Goal: Task Accomplishment & Management: Manage account settings

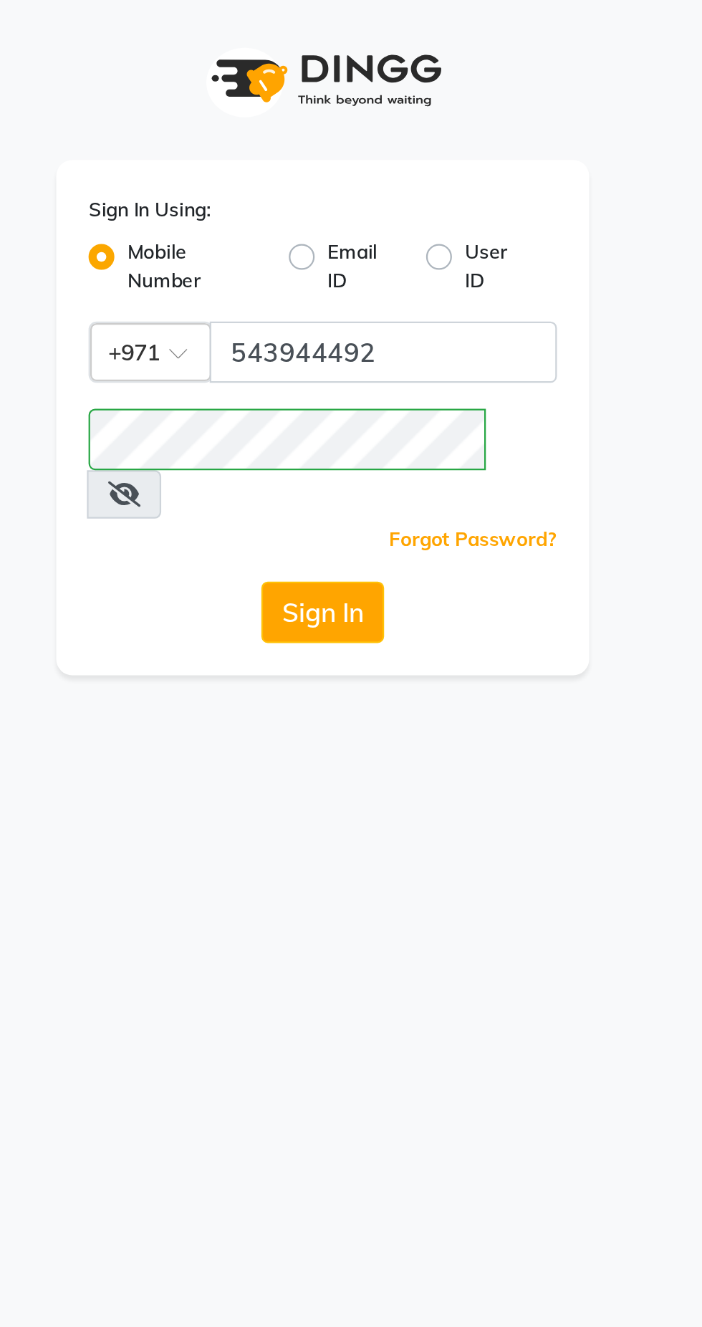
click at [270, 213] on icon at bounding box center [263, 218] width 14 height 11
click at [349, 258] on button "Sign In" at bounding box center [351, 271] width 54 height 27
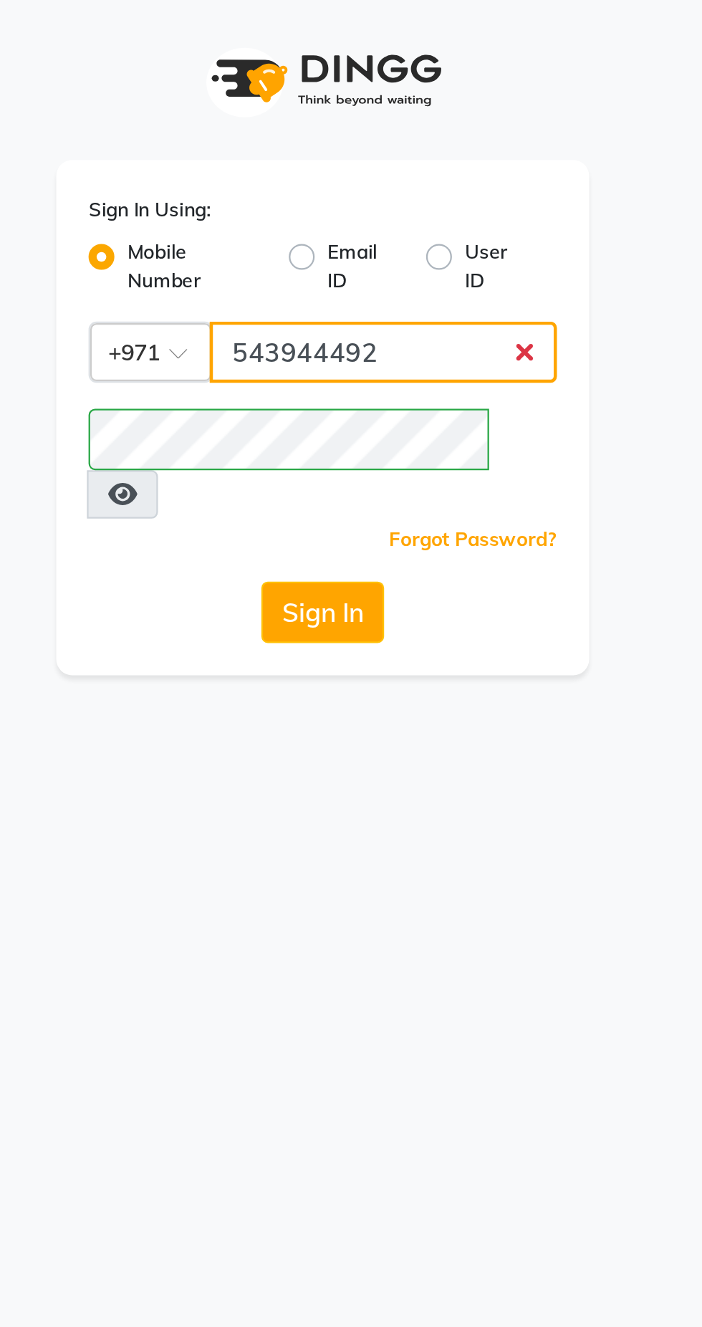
click at [377, 152] on input "543944492" at bounding box center [378, 156] width 154 height 27
click at [314, 155] on input "543944492" at bounding box center [378, 156] width 154 height 27
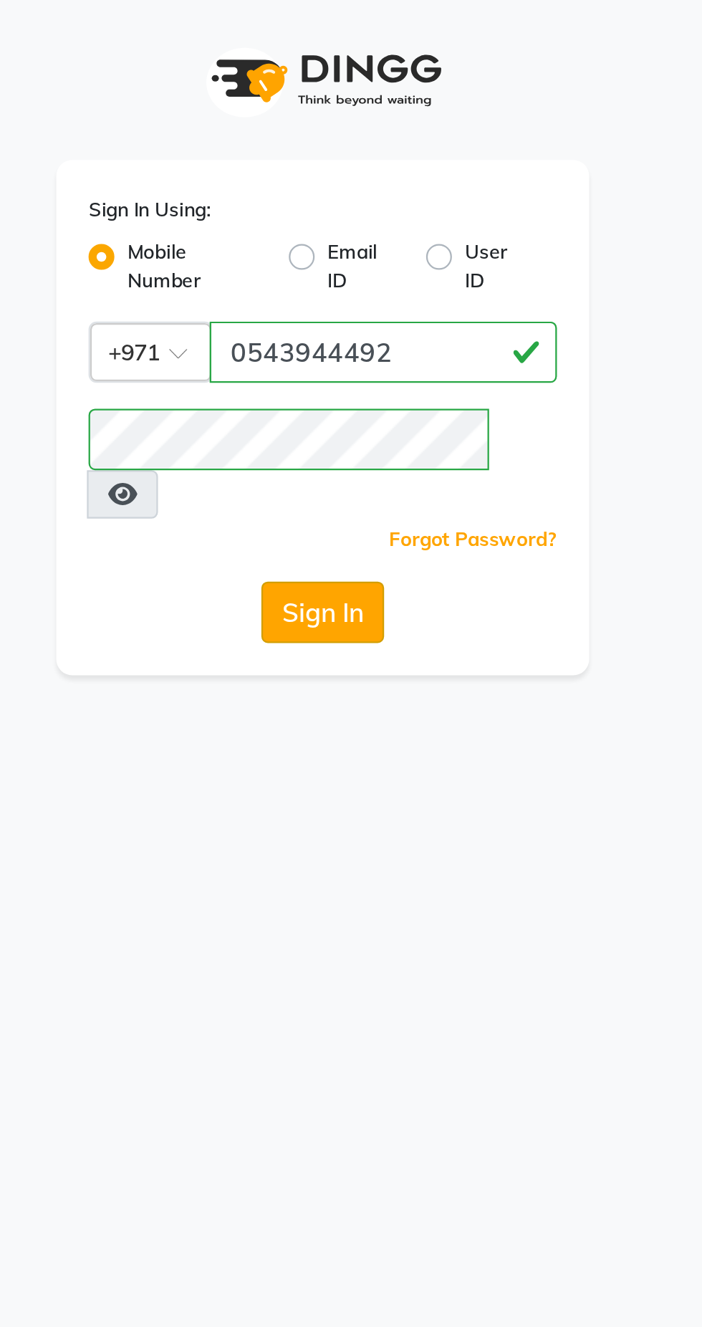
click at [340, 258] on button "Sign In" at bounding box center [351, 271] width 54 height 27
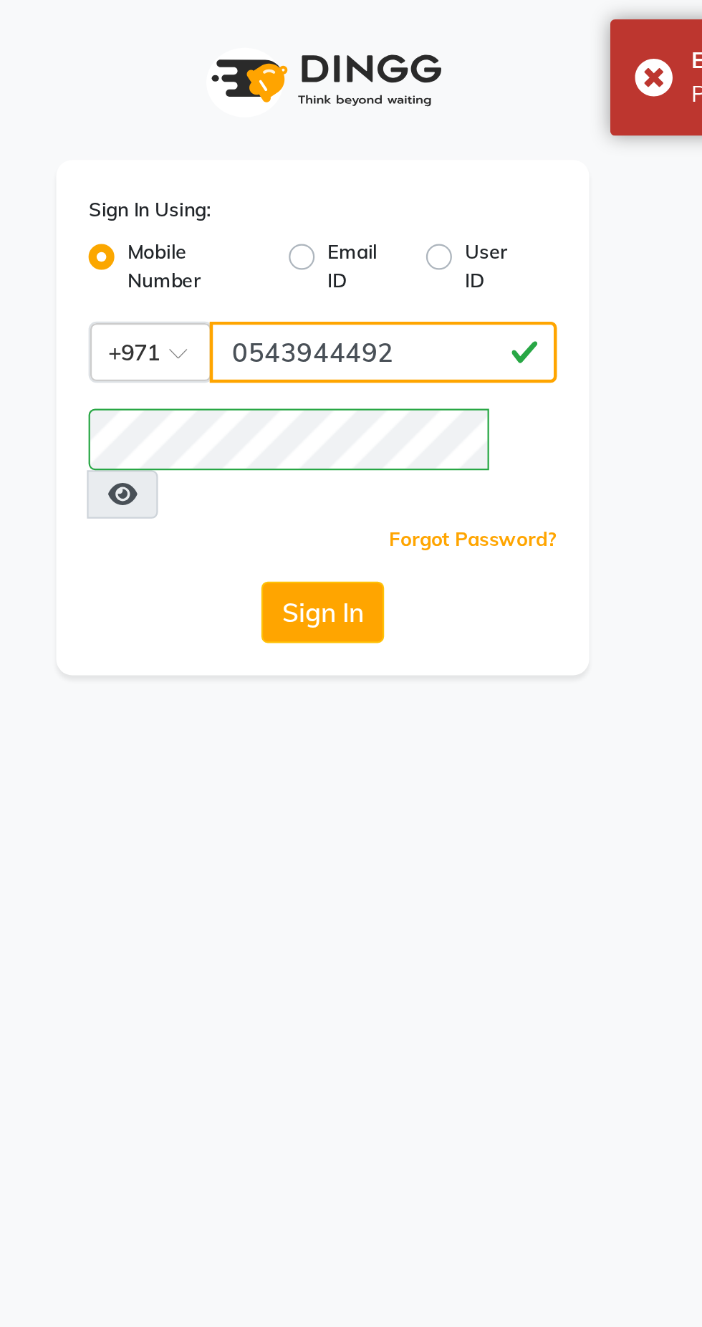
click at [317, 155] on input "0543944492" at bounding box center [378, 156] width 154 height 27
click at [343, 258] on button "Sign In" at bounding box center [351, 271] width 54 height 27
click at [330, 258] on button "Sign In" at bounding box center [351, 271] width 54 height 27
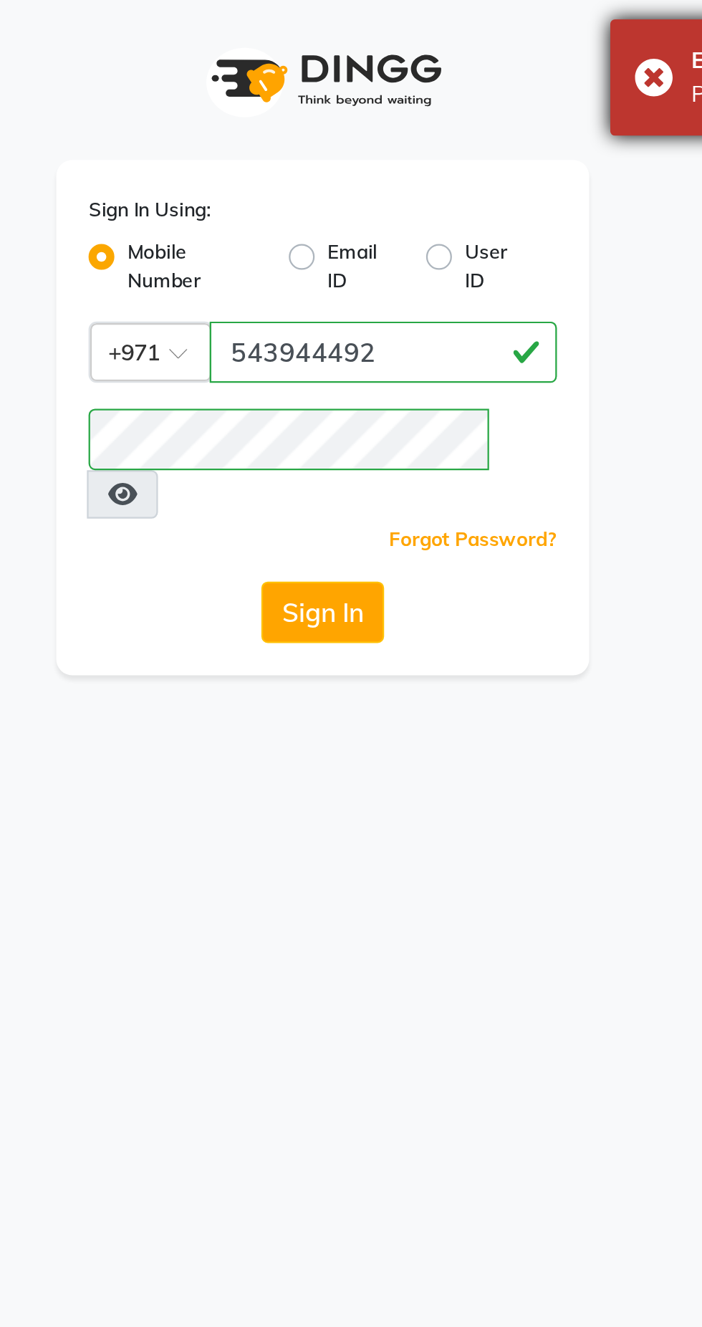
click at [494, 34] on div "Error Please enter valid credentials." at bounding box center [586, 35] width 215 height 52
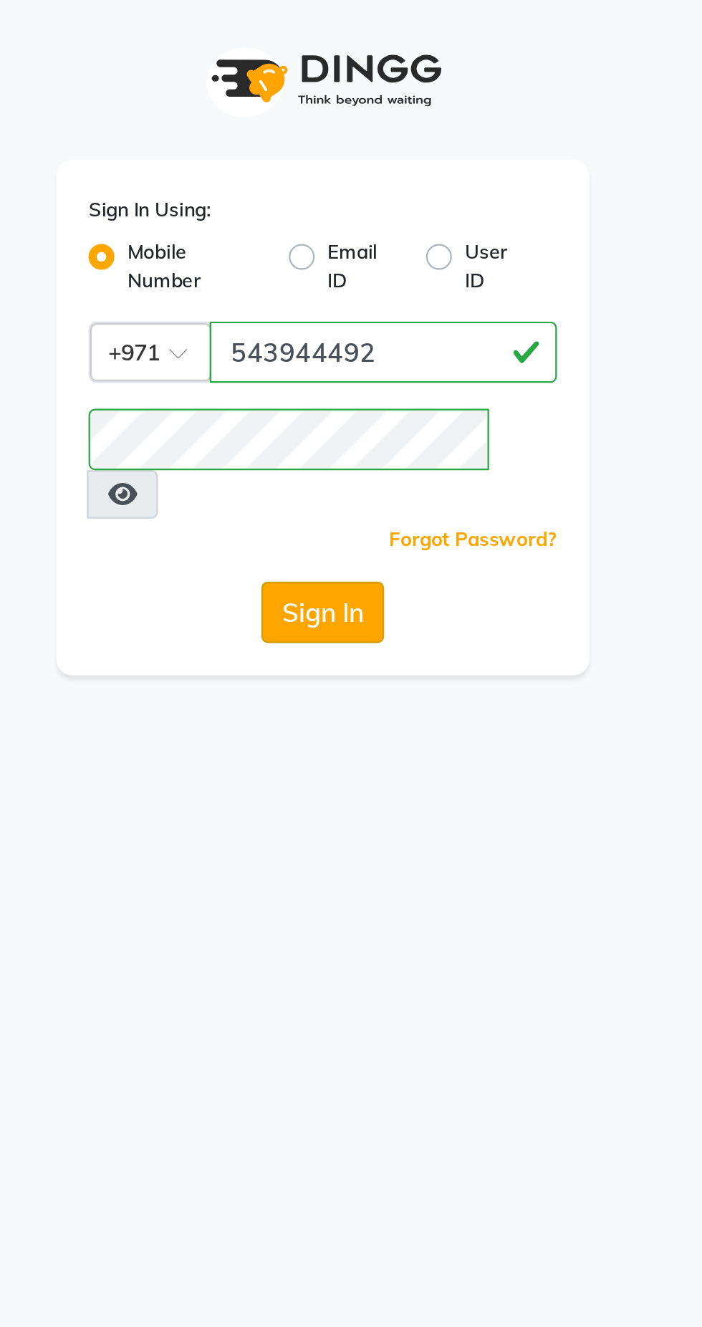
click at [345, 262] on button "Sign In" at bounding box center [351, 271] width 54 height 27
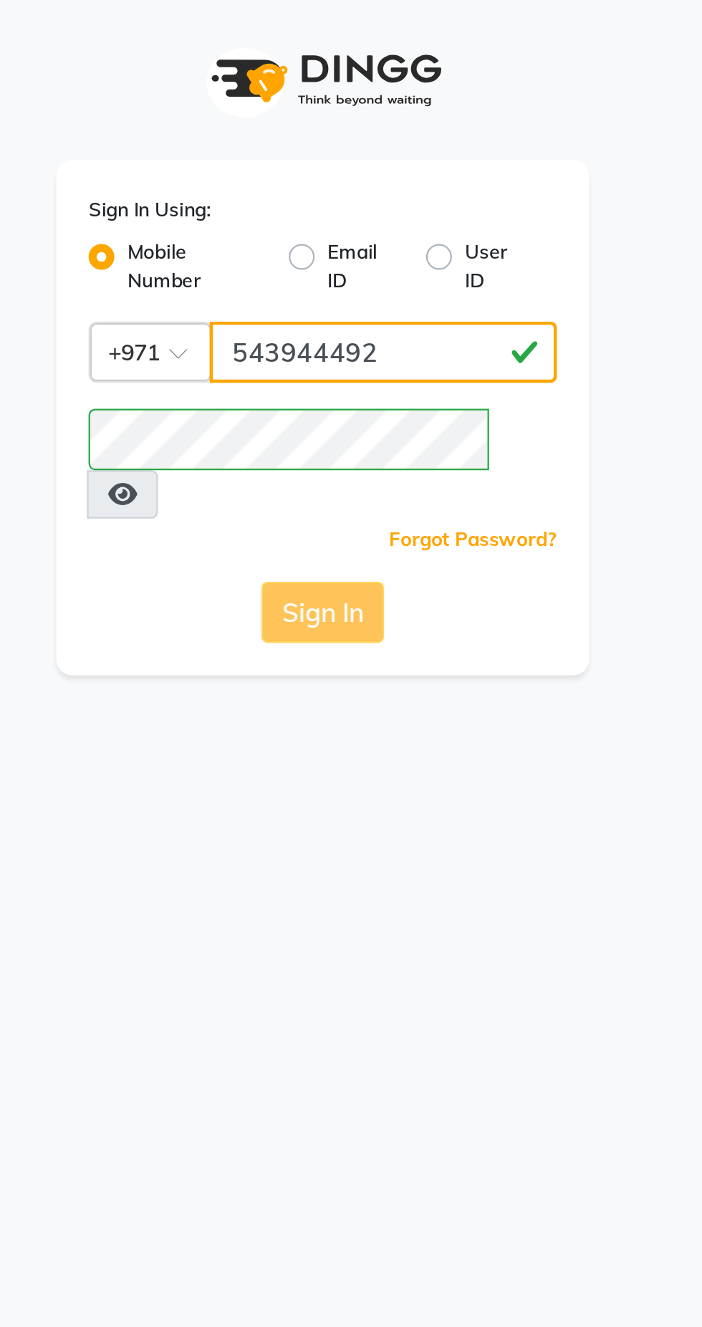
click at [390, 152] on input "543944492" at bounding box center [378, 156] width 154 height 27
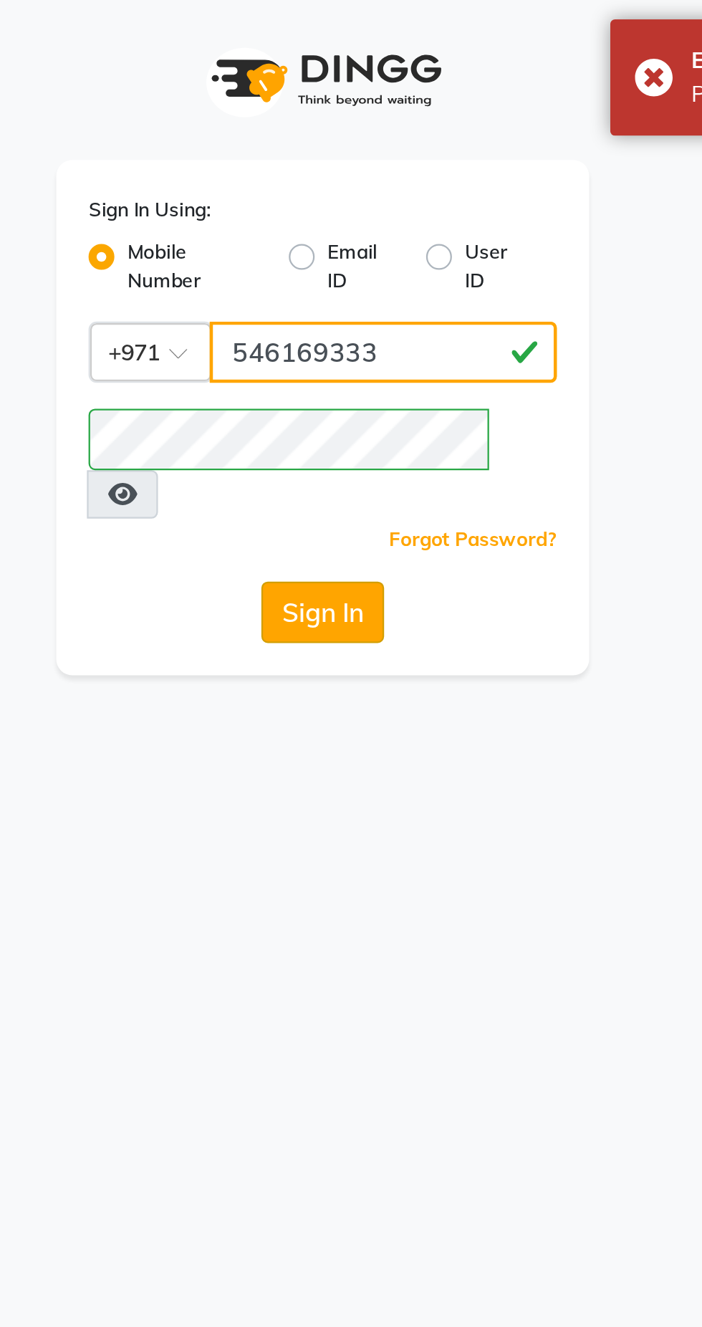
type input "546169333"
click at [344, 258] on button "Sign In" at bounding box center [351, 271] width 54 height 27
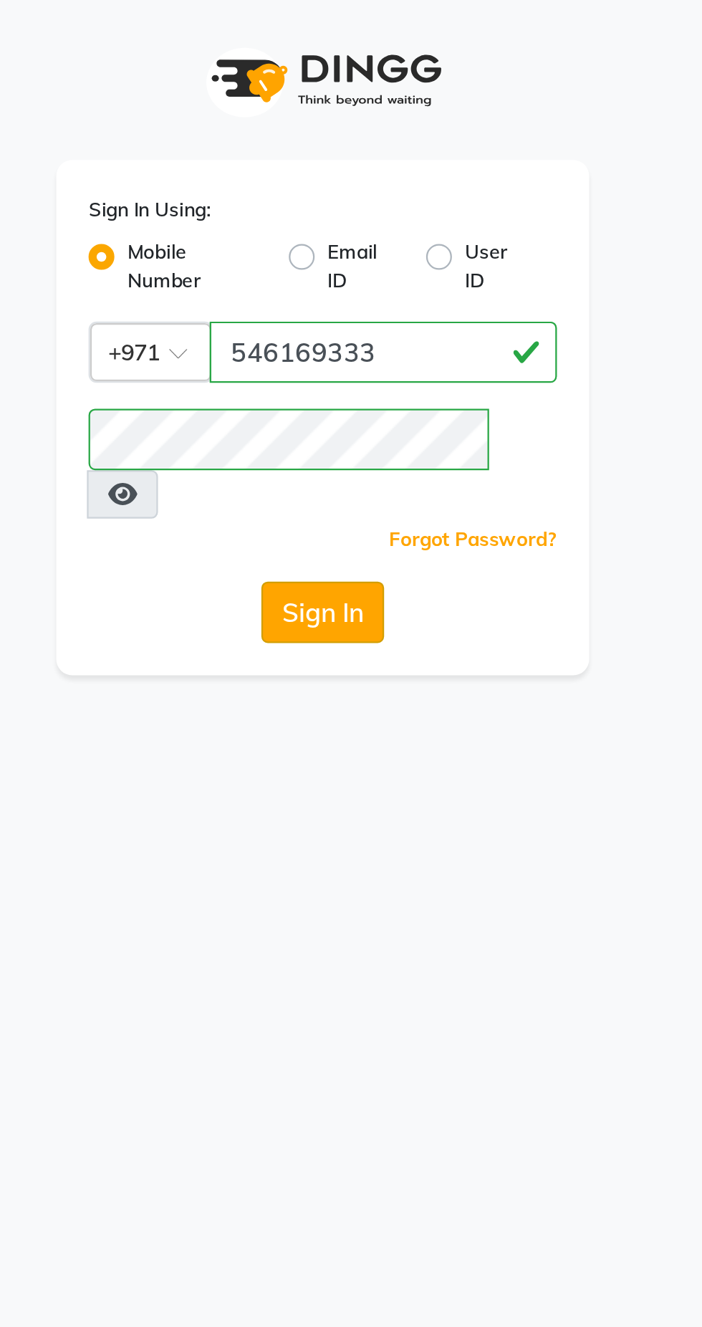
click at [345, 258] on button "Sign In" at bounding box center [351, 271] width 54 height 27
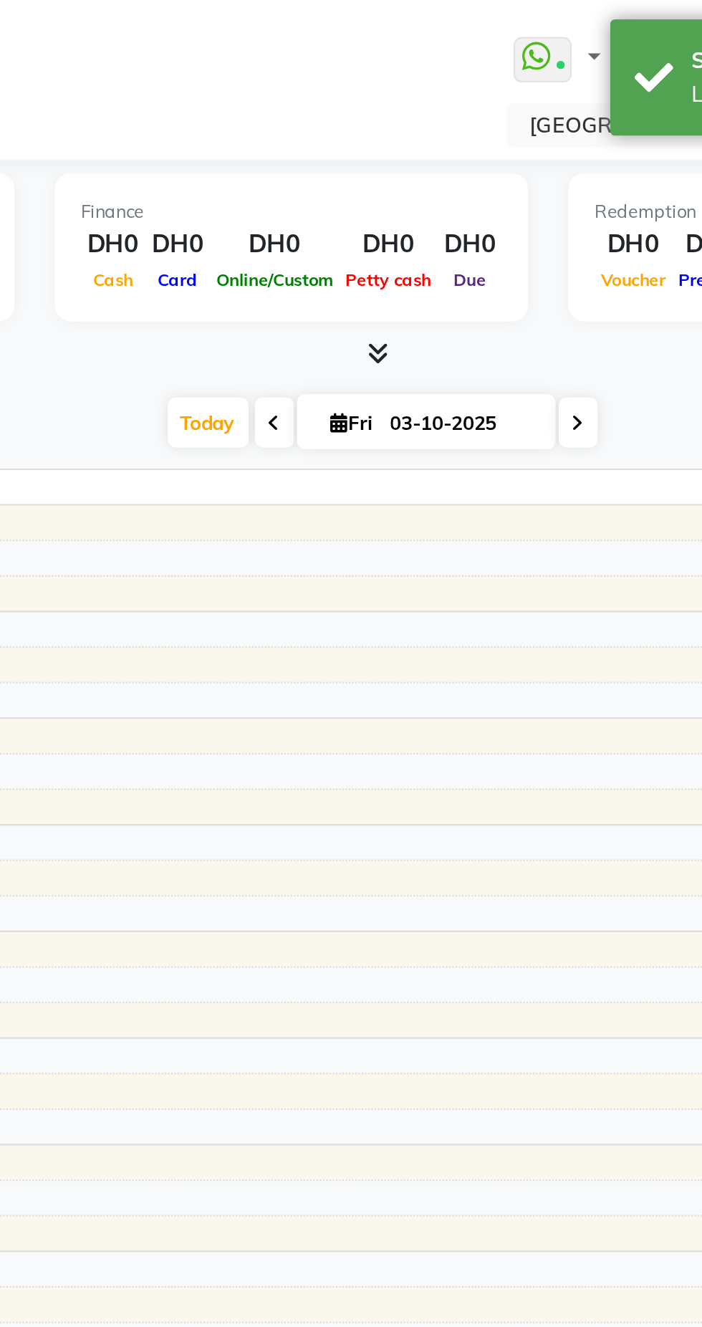
select select "en"
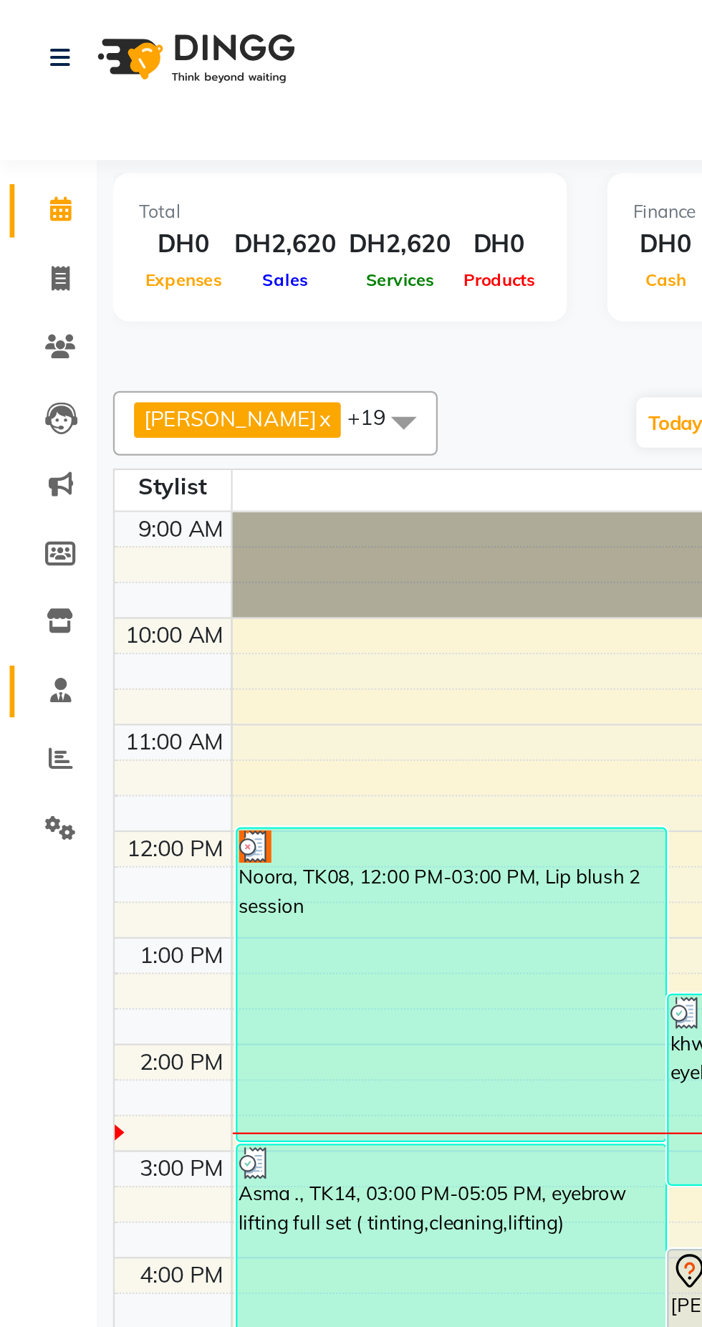
click at [22, 311] on icon at bounding box center [26, 306] width 9 height 11
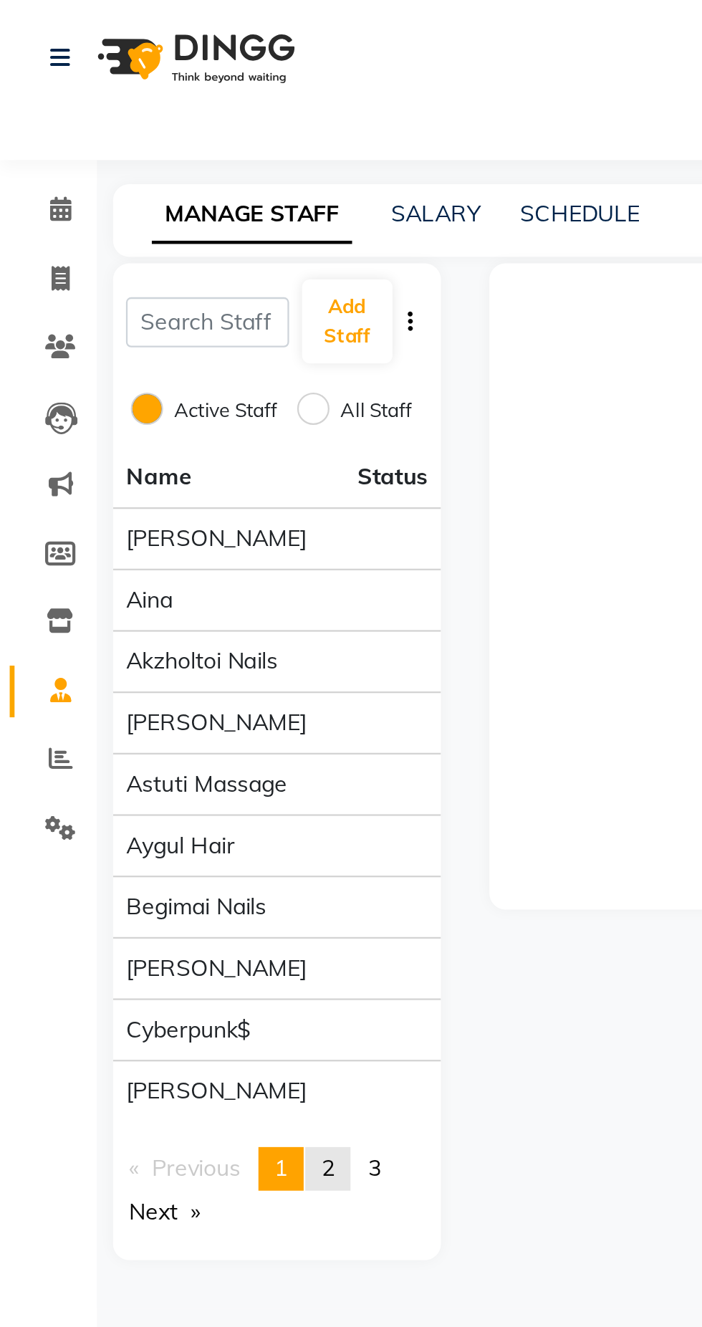
click at [148, 519] on span "2" at bounding box center [146, 517] width 6 height 13
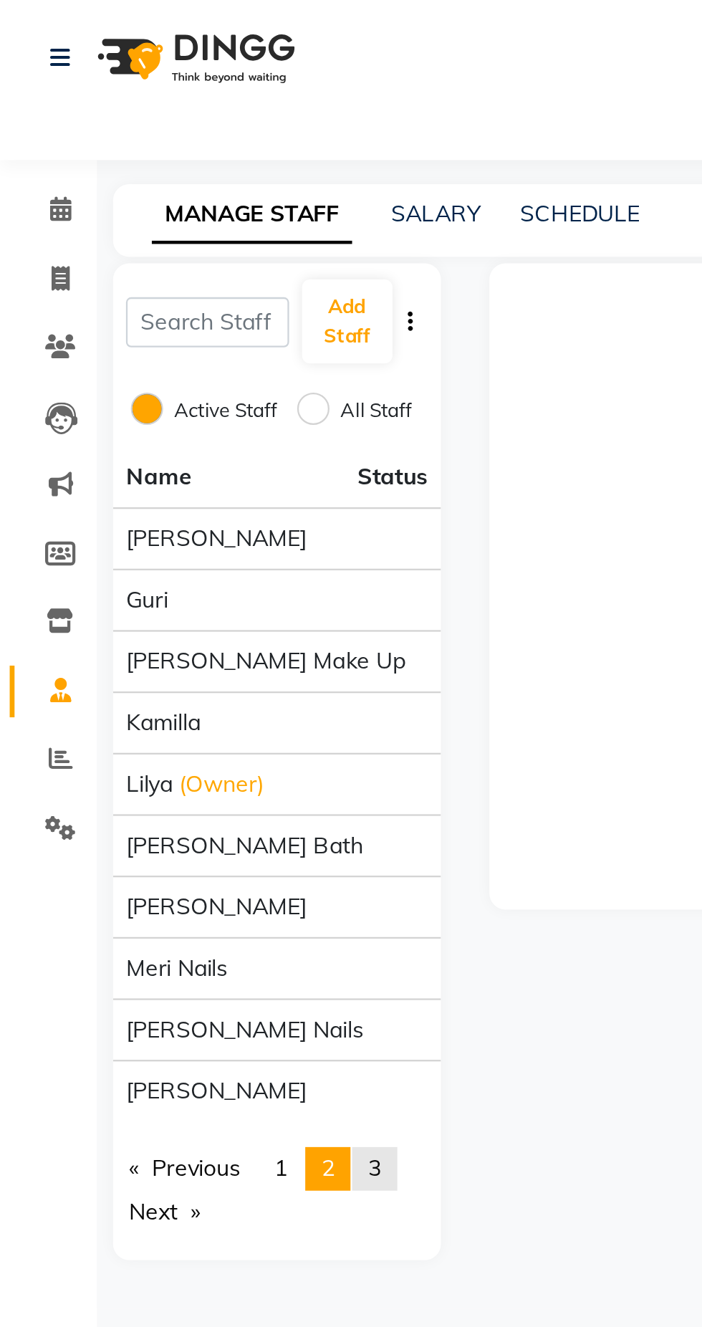
click at [168, 519] on span "3" at bounding box center [166, 517] width 6 height 13
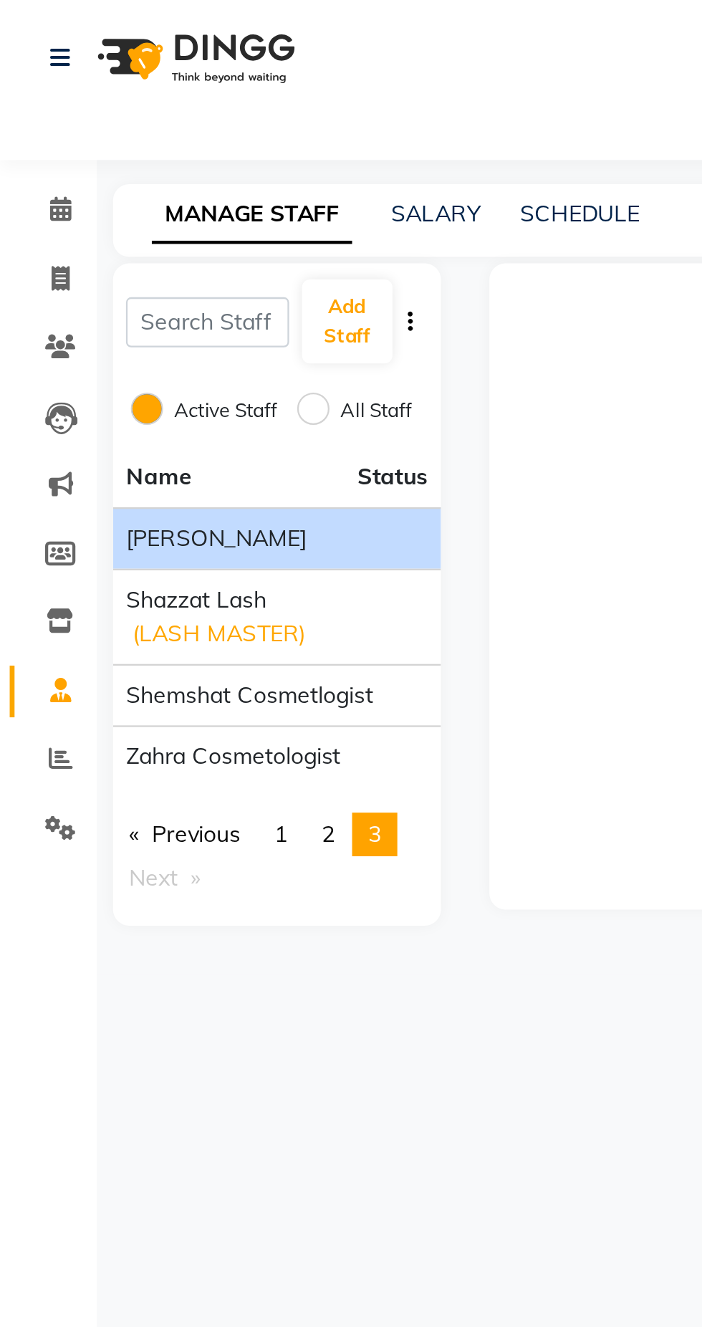
click at [71, 237] on span "[PERSON_NAME]" at bounding box center [96, 238] width 80 height 15
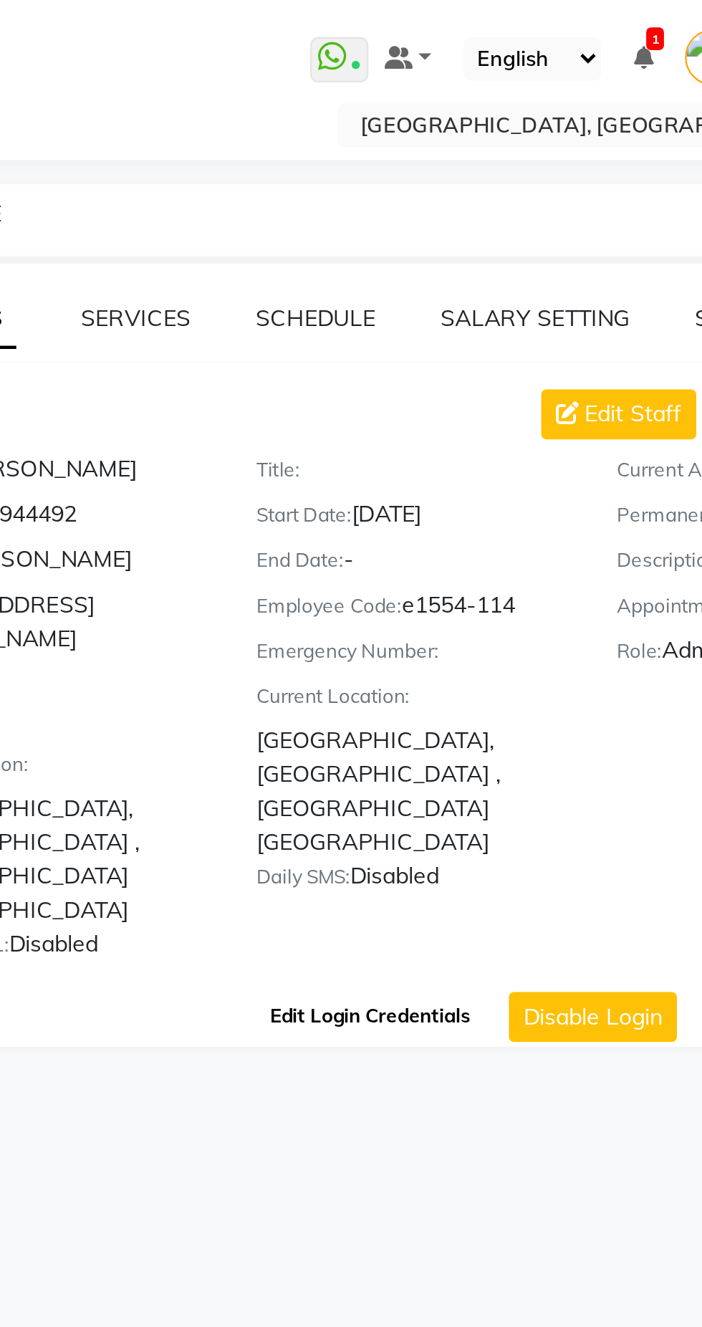
click at [473, 438] on button "Edit Login Credentials" at bounding box center [447, 450] width 100 height 24
select select "3292"
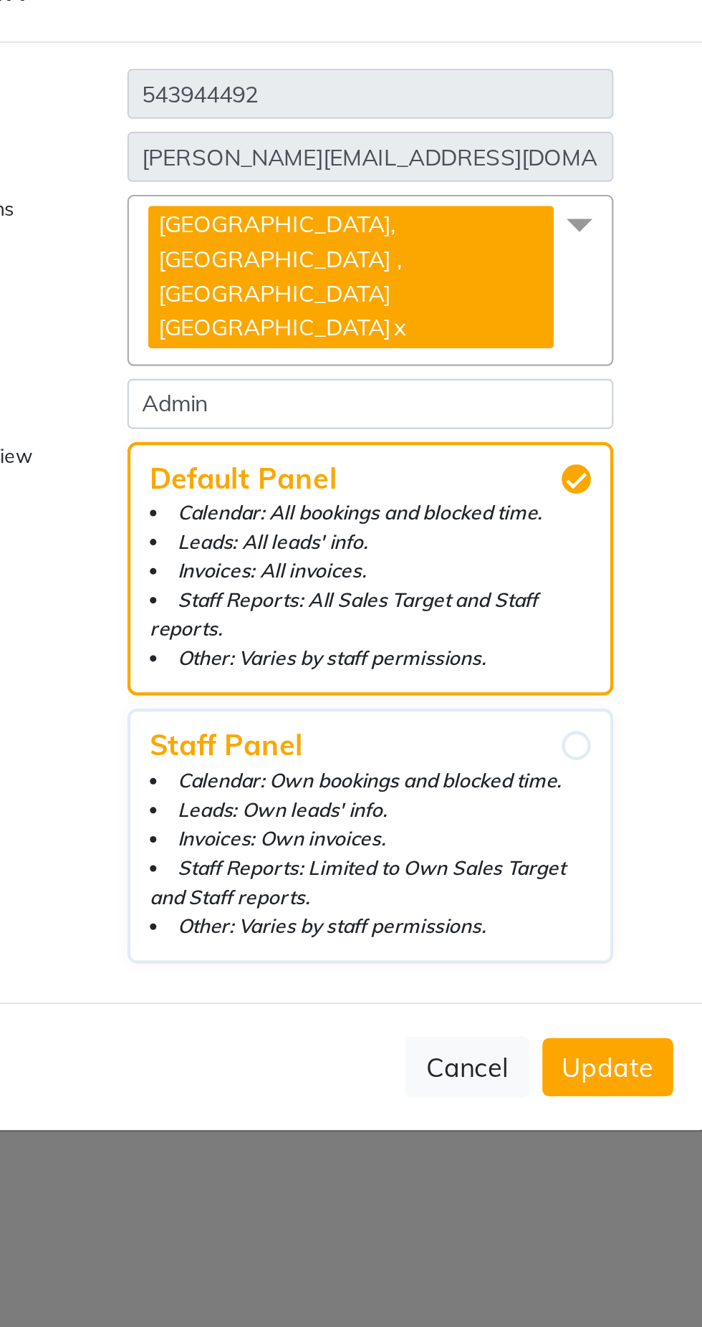
click at [490, 908] on span "Update" at bounding box center [486, 901] width 41 height 14
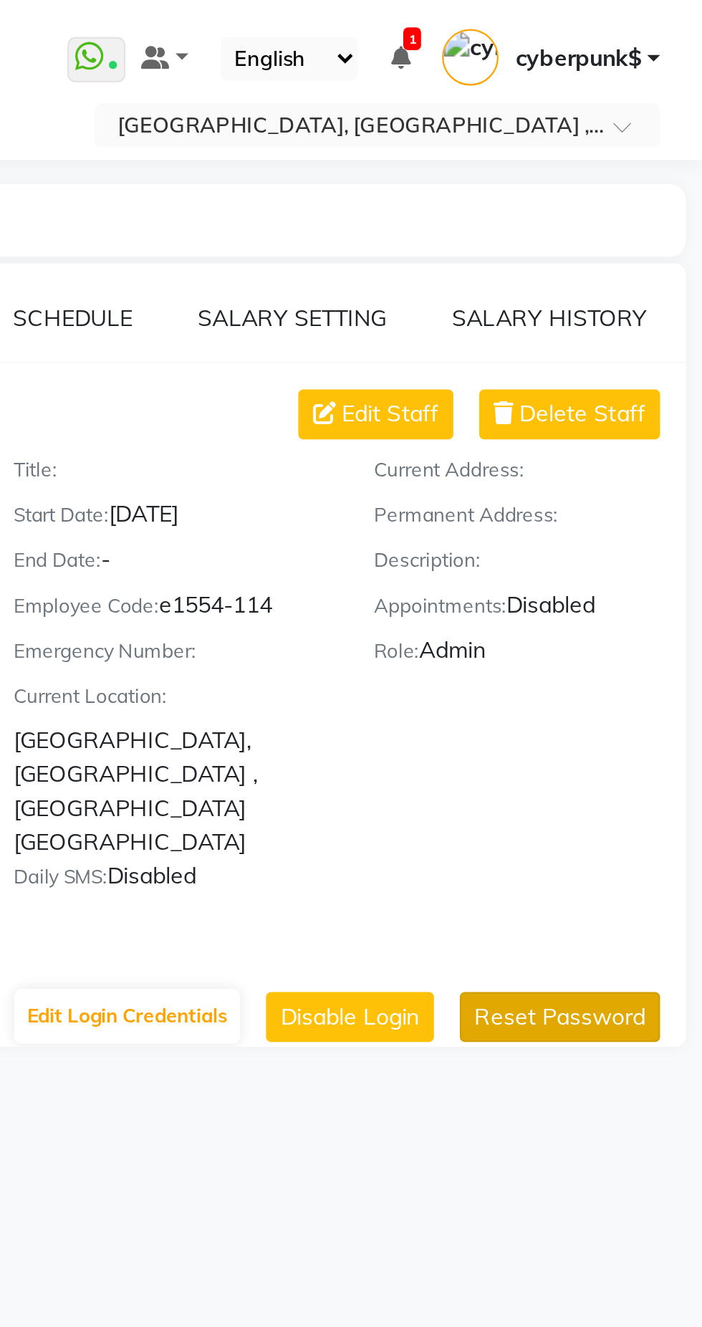
click at [624, 440] on button "Reset Password" at bounding box center [639, 451] width 89 height 22
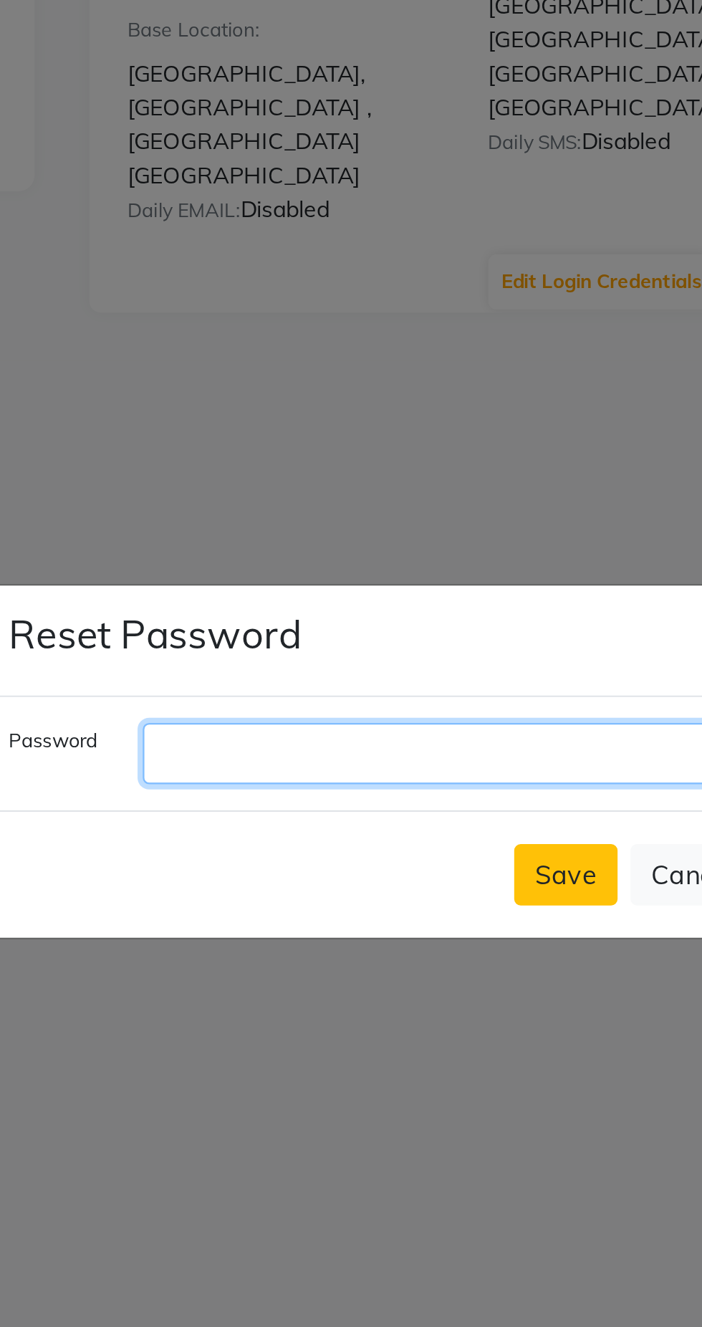
click at [380, 673] on input "text" at bounding box center [381, 659] width 274 height 27
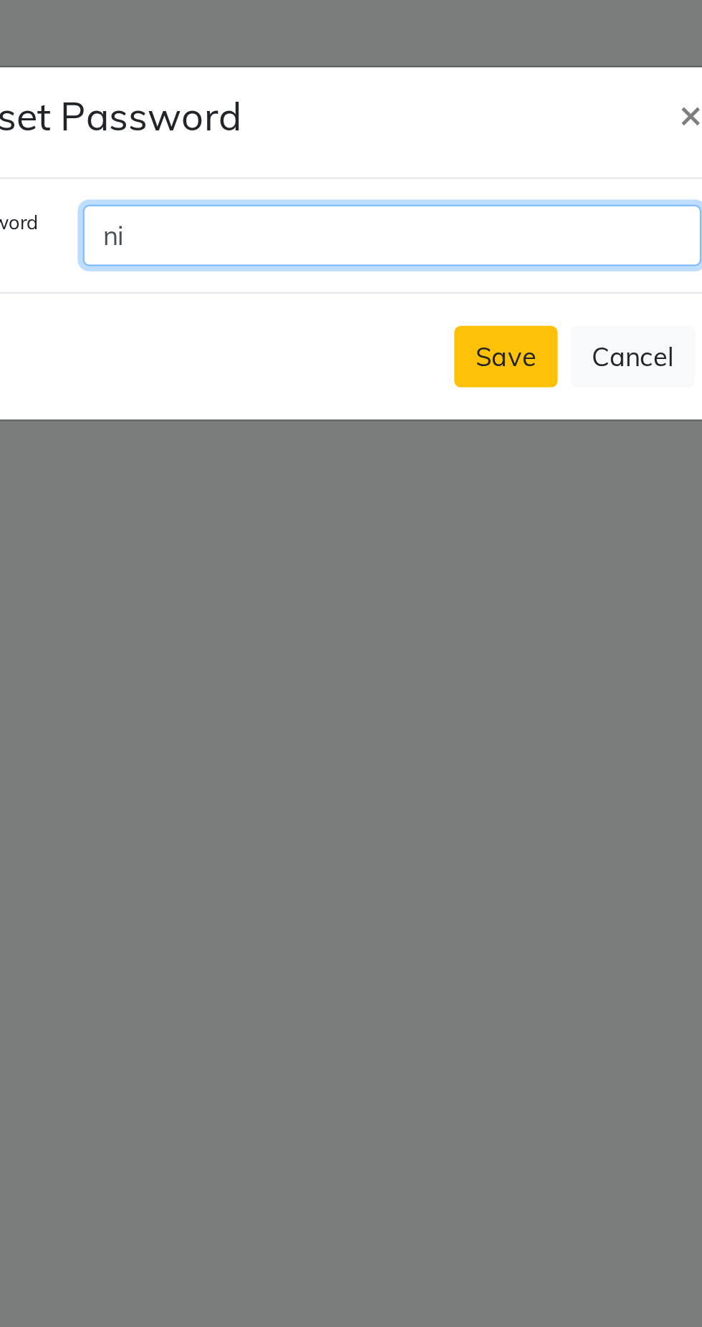
type input "n"
type input "N"
type input "Nissan6169"
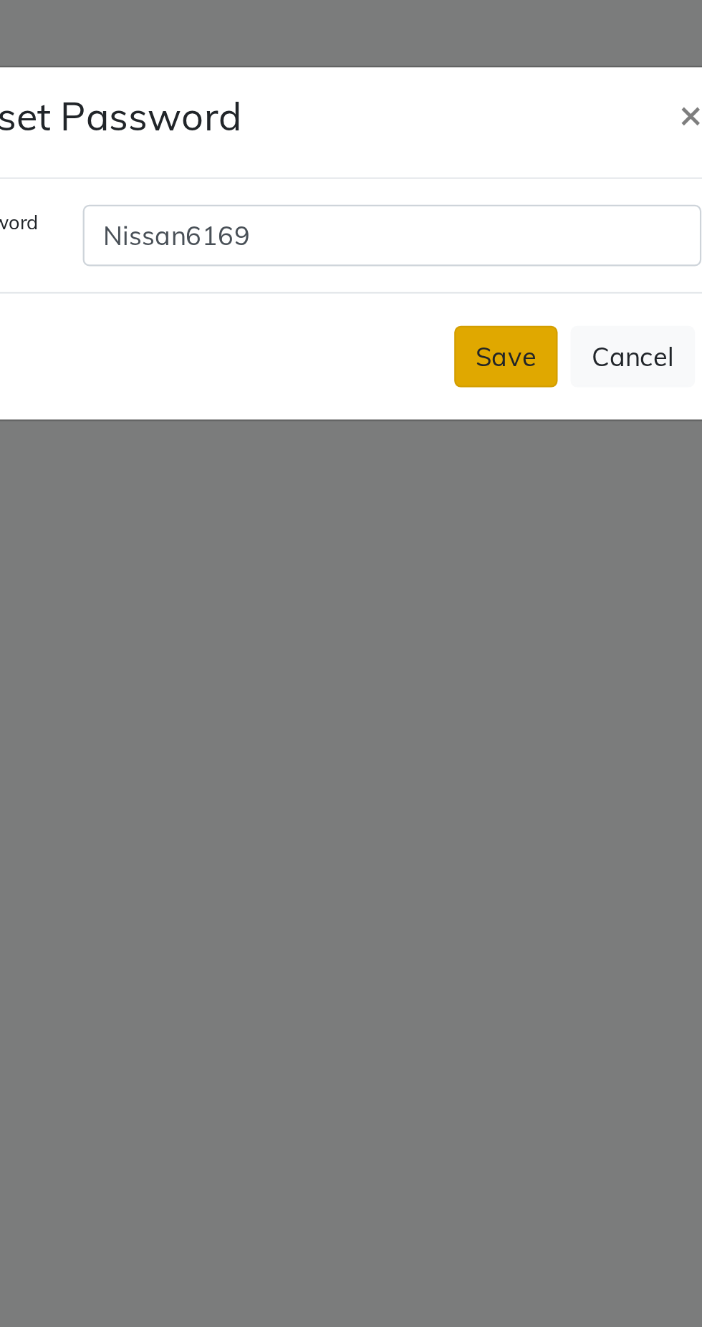
click at [420, 727] on button "Save" at bounding box center [431, 713] width 46 height 27
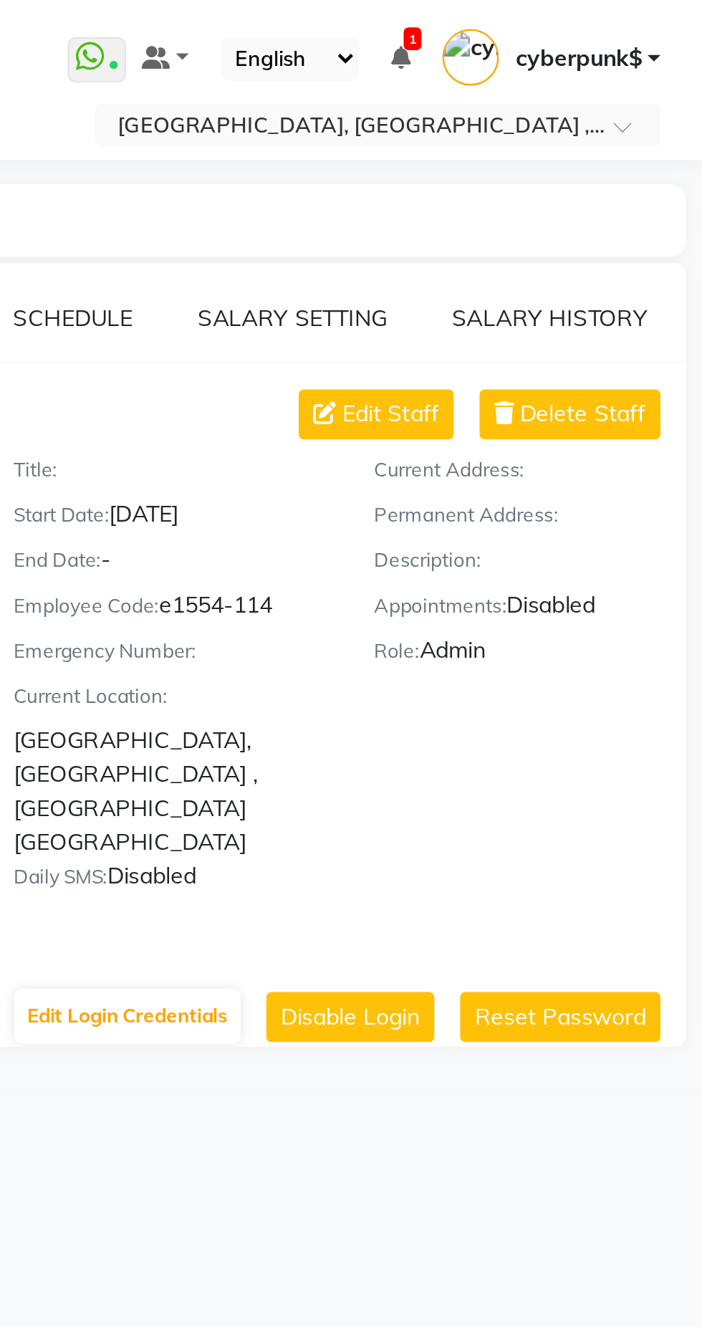
click at [644, 23] on span "cyberpunk$" at bounding box center [647, 26] width 56 height 15
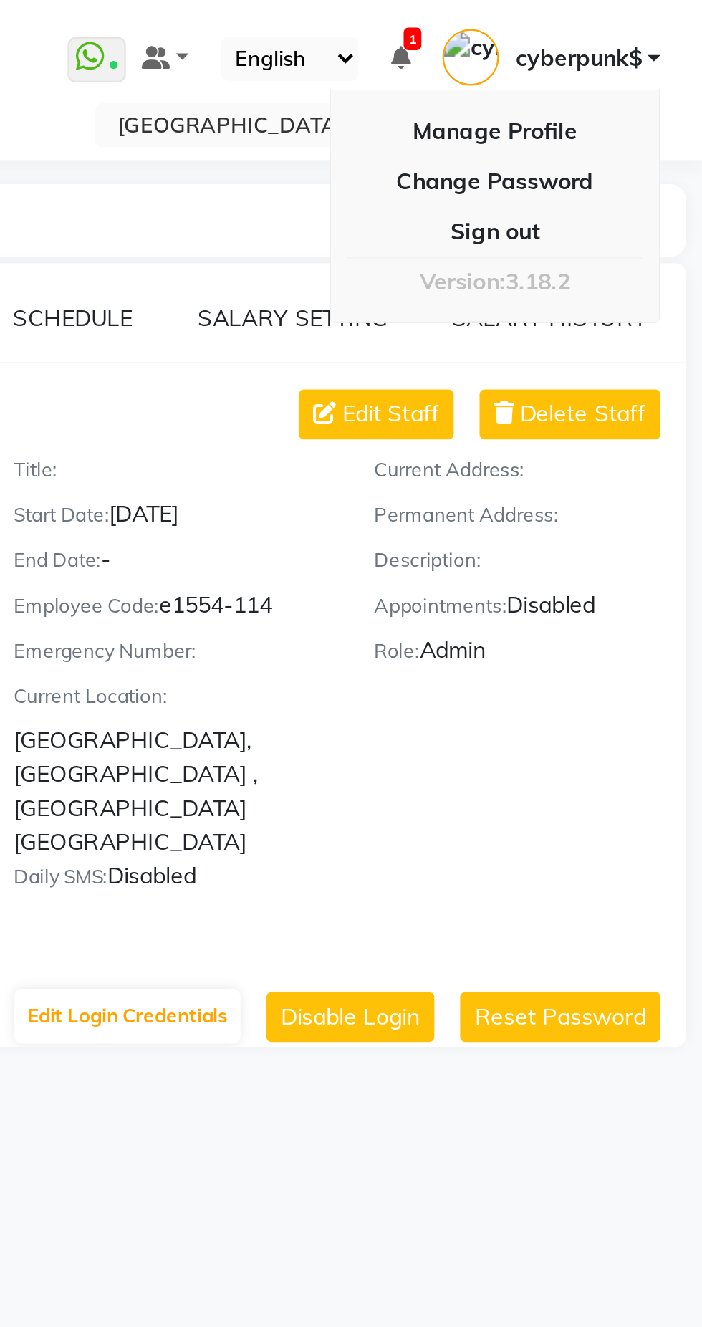
click at [564, 26] on icon at bounding box center [568, 26] width 9 height 10
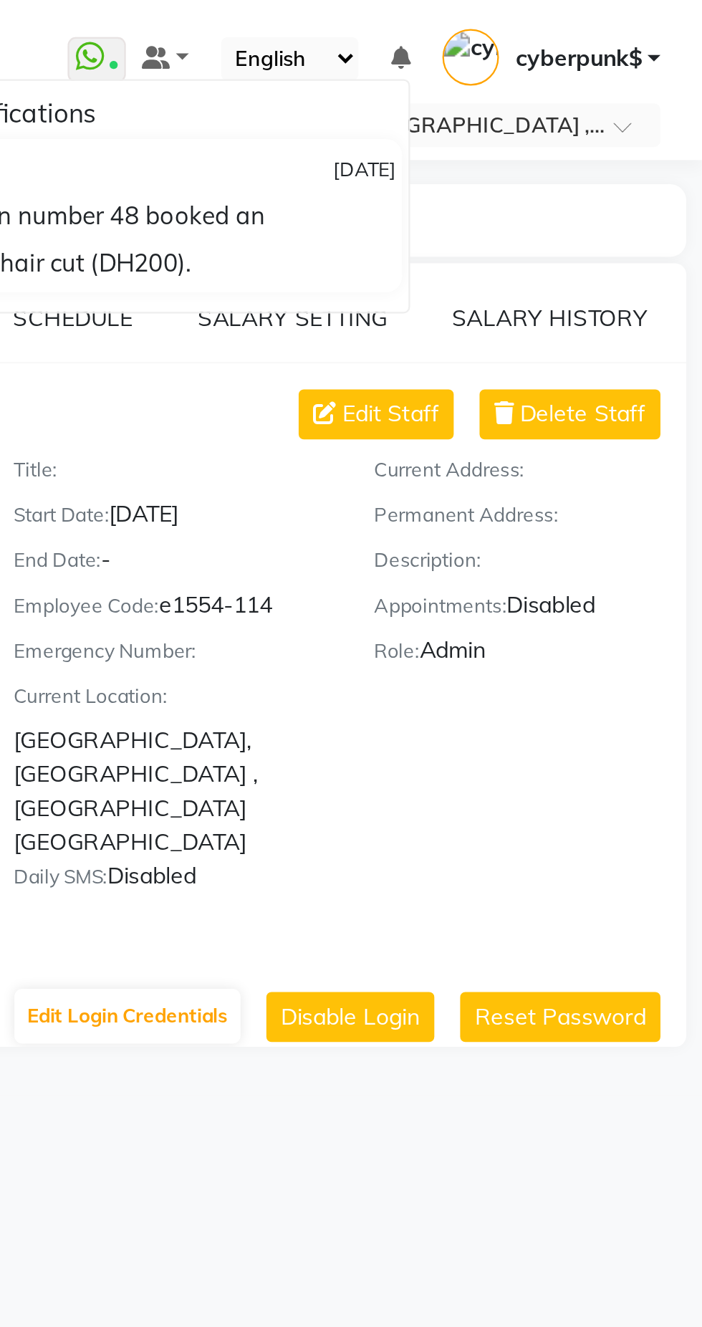
click at [565, 21] on icon at bounding box center [568, 26] width 9 height 10
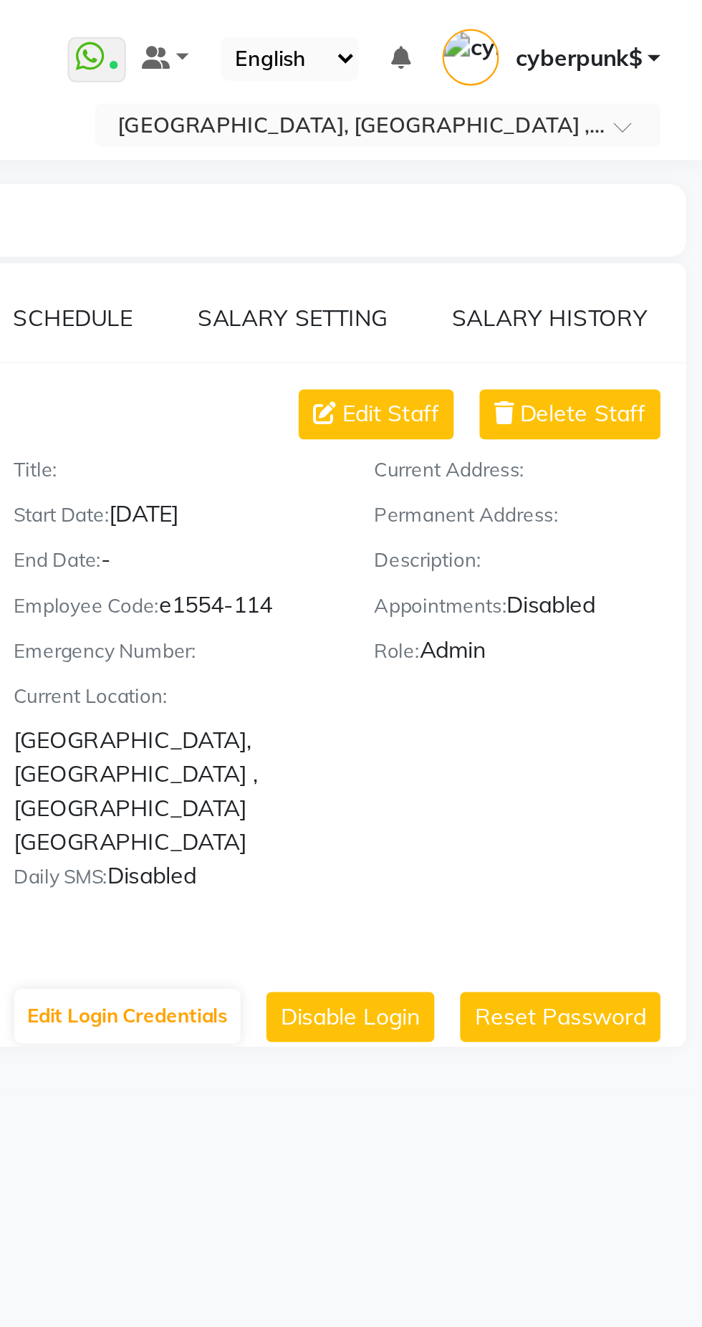
click at [572, 25] on icon at bounding box center [568, 26] width 9 height 10
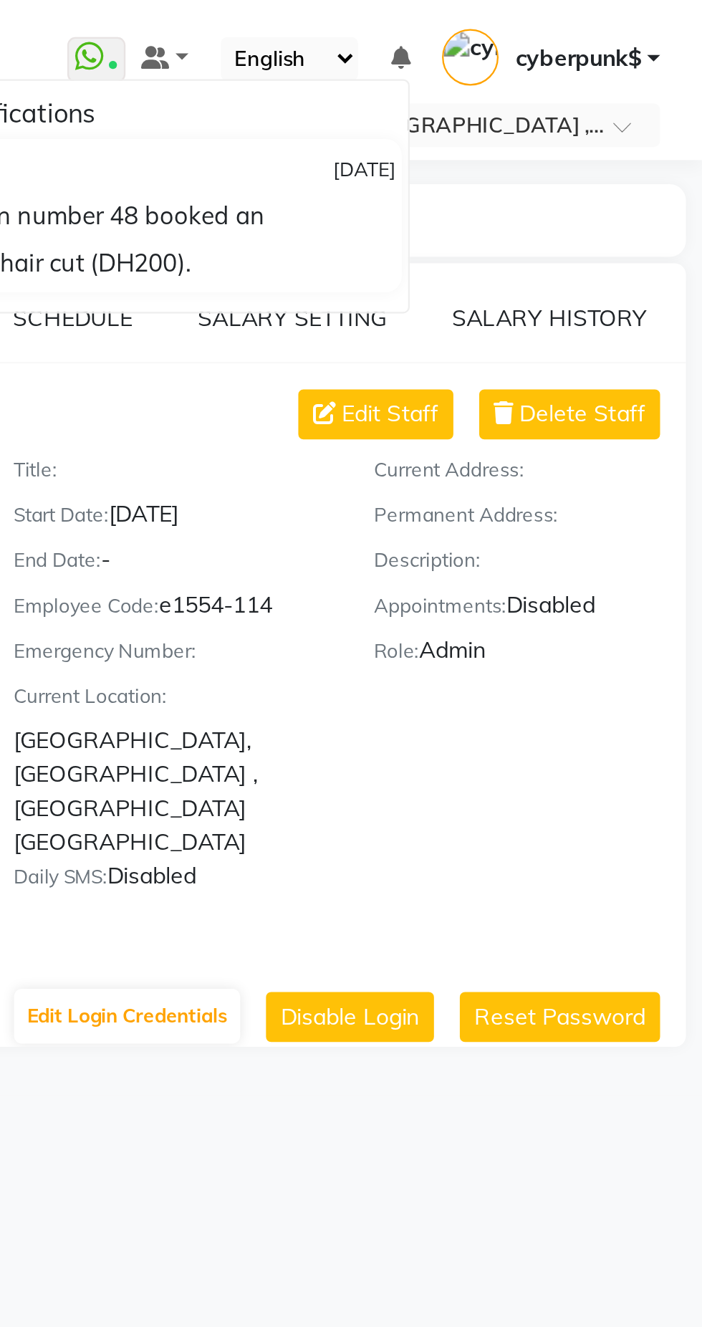
click at [643, 26] on span "cyberpunk$" at bounding box center [647, 26] width 56 height 15
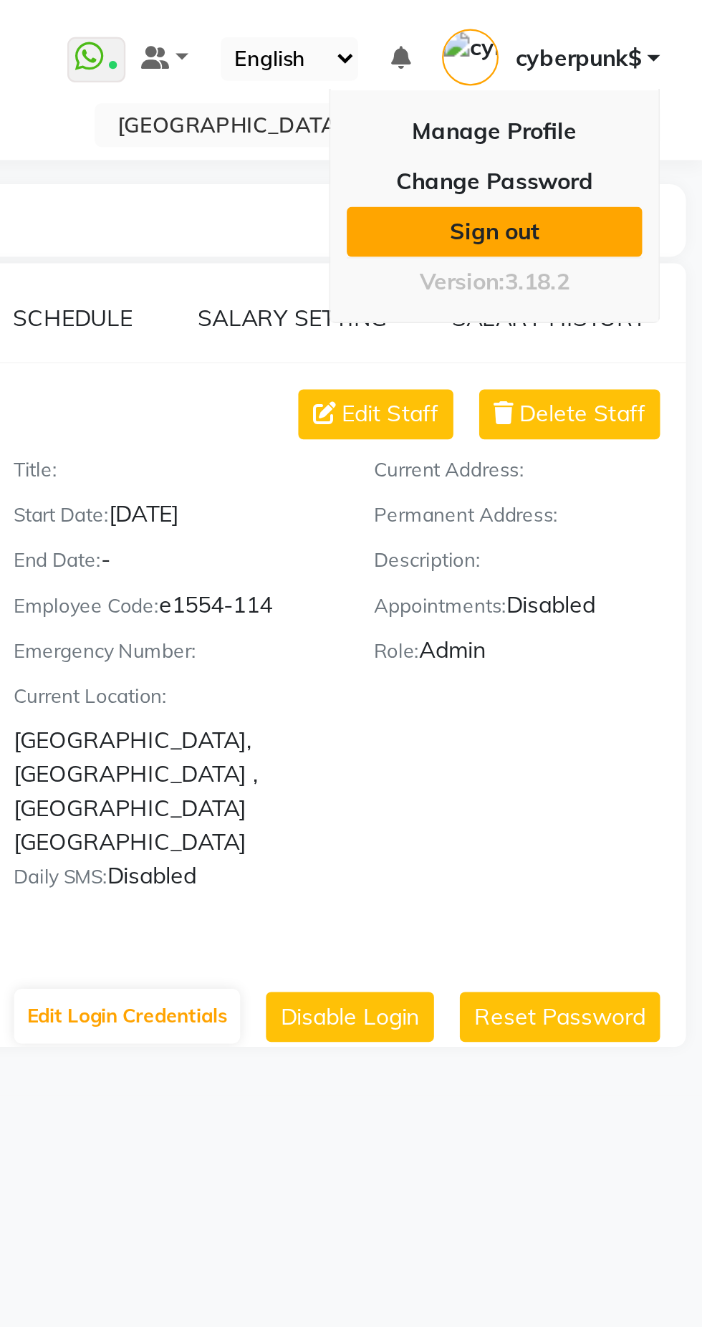
click at [597, 105] on link "Sign out" at bounding box center [609, 103] width 131 height 22
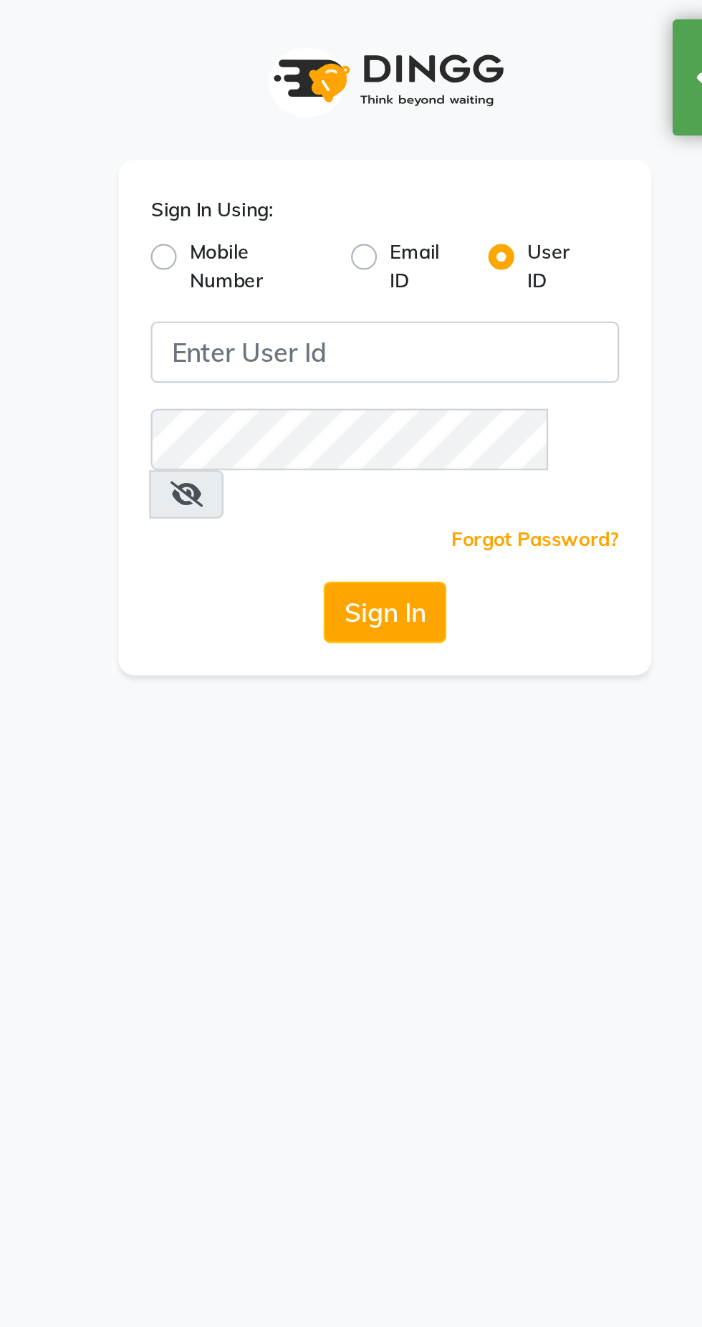
click at [264, 117] on label "Mobile Number" at bounding box center [294, 118] width 60 height 26
click at [264, 115] on input "Mobile Number" at bounding box center [268, 109] width 9 height 9
radio input "true"
radio input "false"
click at [278, 159] on span at bounding box center [286, 160] width 18 height 15
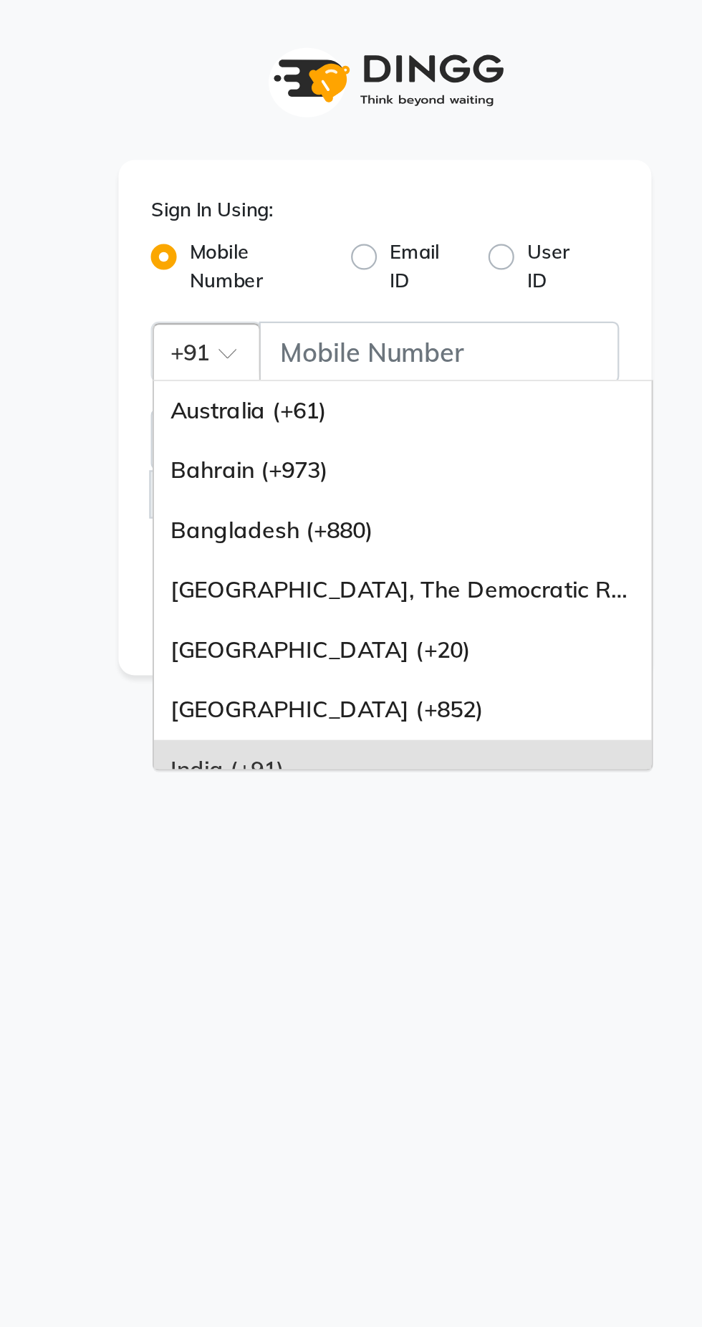
click at [279, 156] on span at bounding box center [286, 160] width 18 height 15
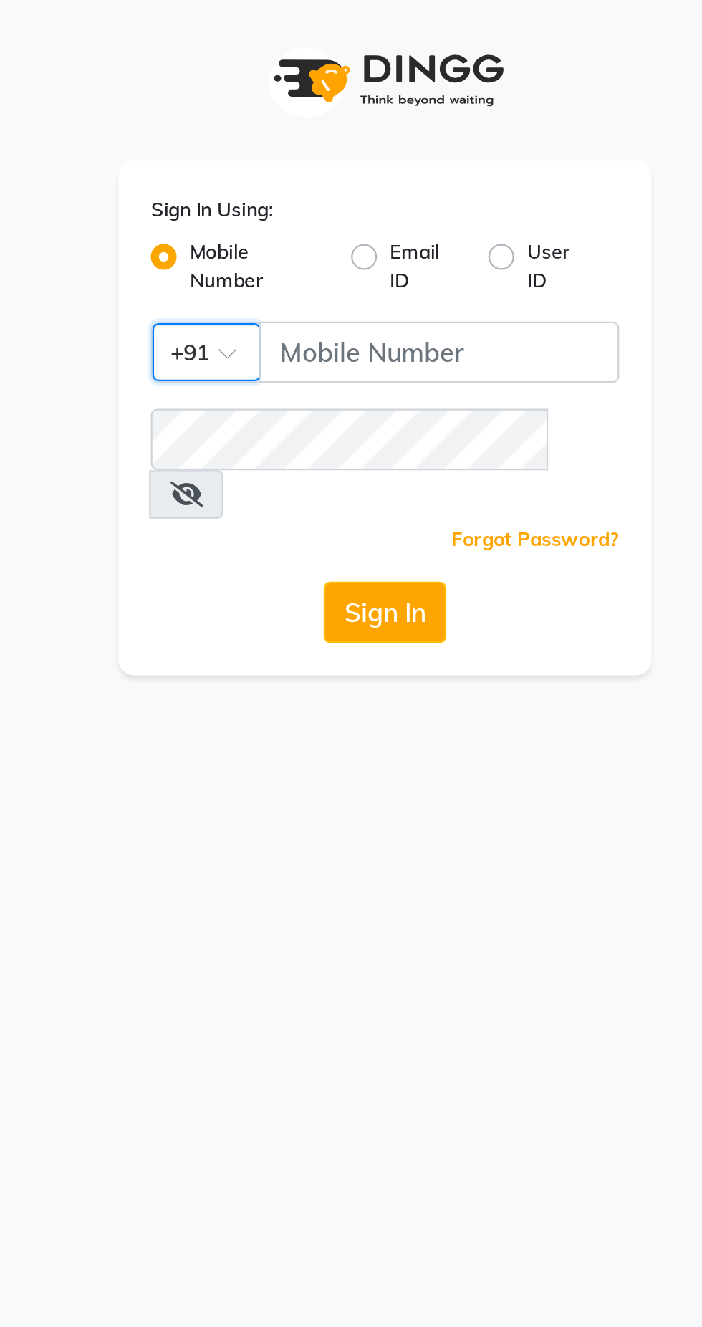
click at [268, 153] on div at bounding box center [272, 155] width 47 height 15
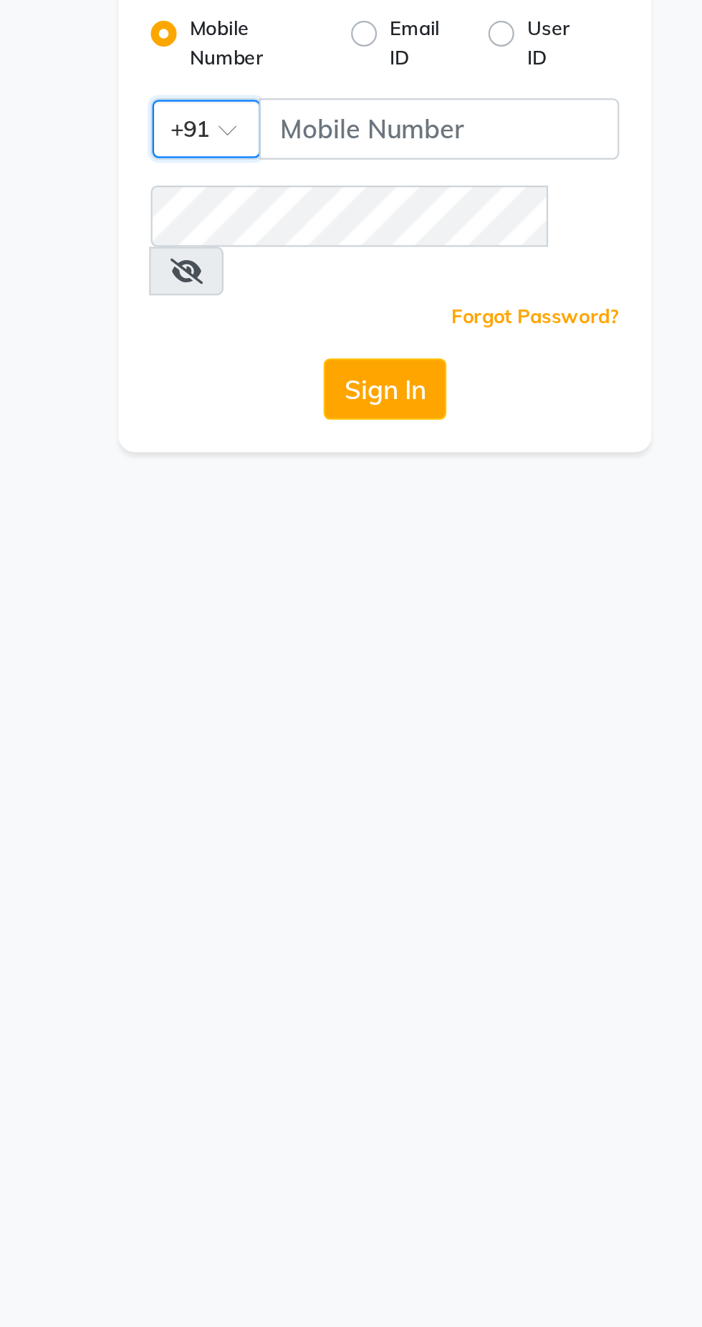
click at [282, 161] on span at bounding box center [286, 160] width 18 height 15
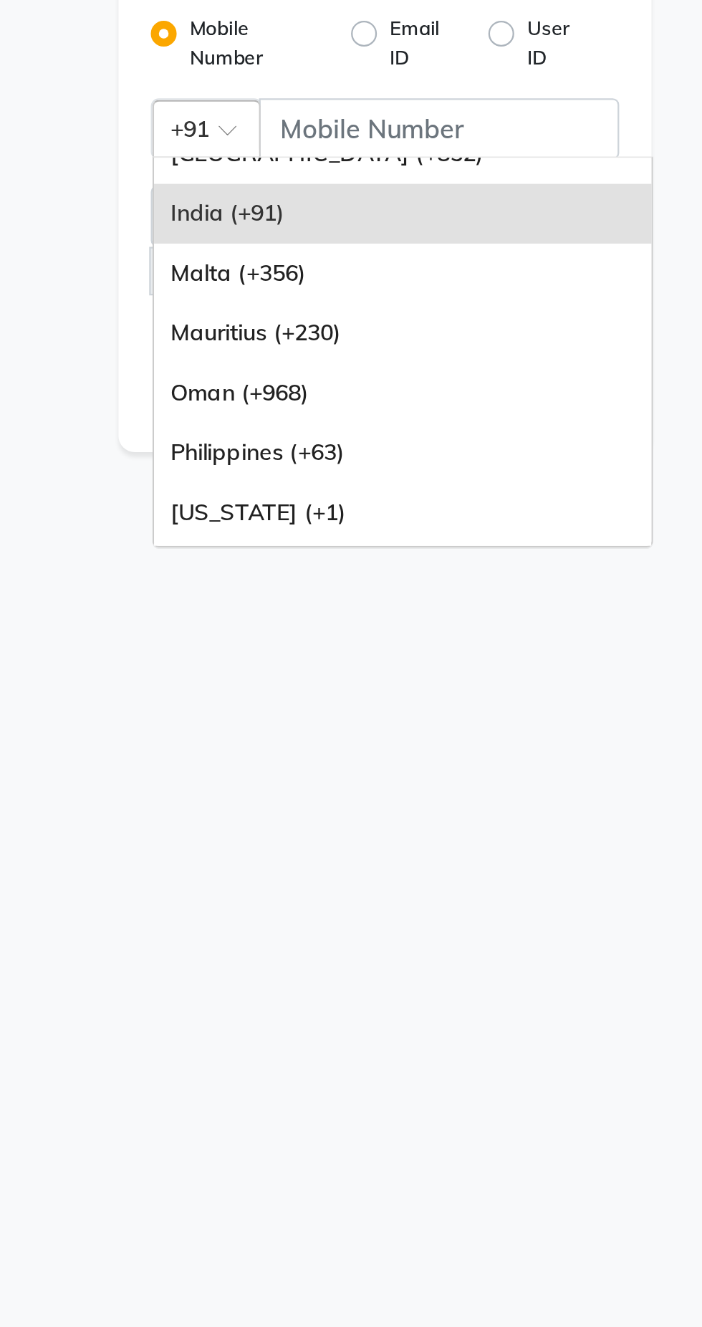
scroll to position [358, 0]
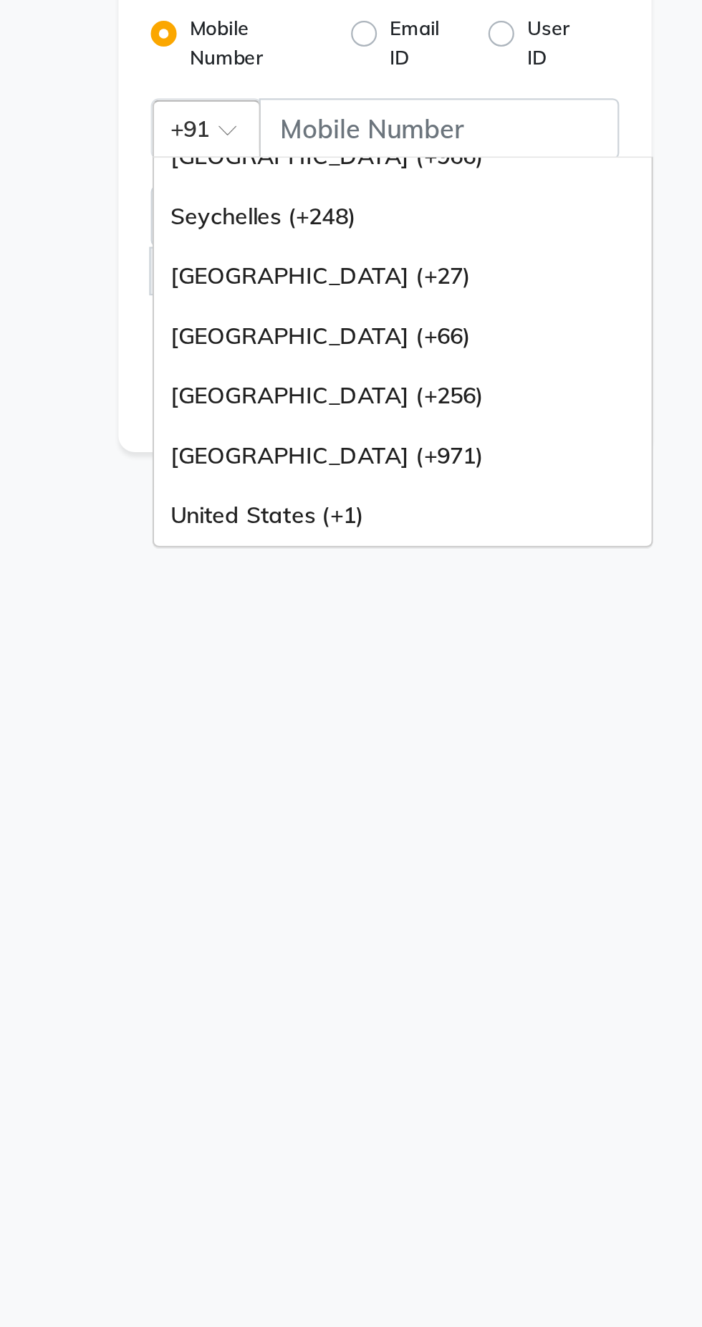
click at [272, 301] on div "[GEOGRAPHIC_DATA] (+971)" at bounding box center [359, 301] width 221 height 27
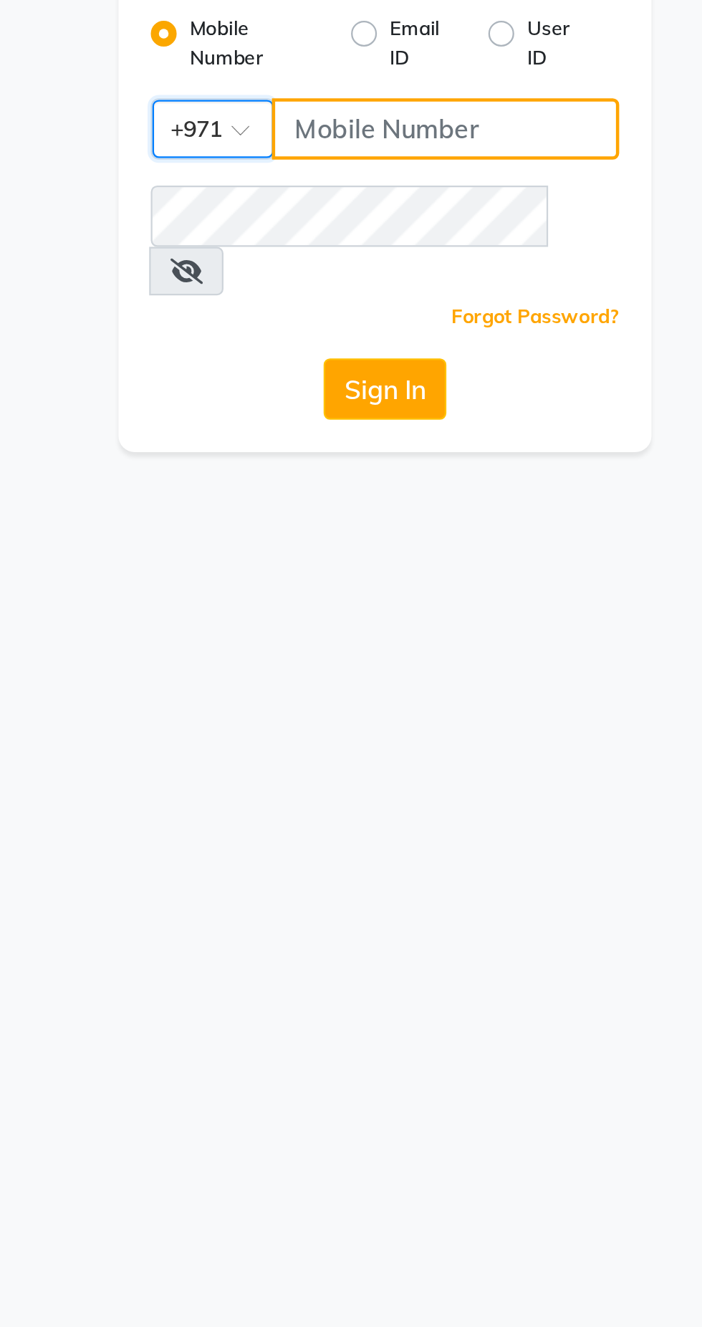
click at [325, 155] on input "Username" at bounding box center [378, 156] width 154 height 27
click at [385, 150] on input "543944492" at bounding box center [378, 156] width 154 height 27
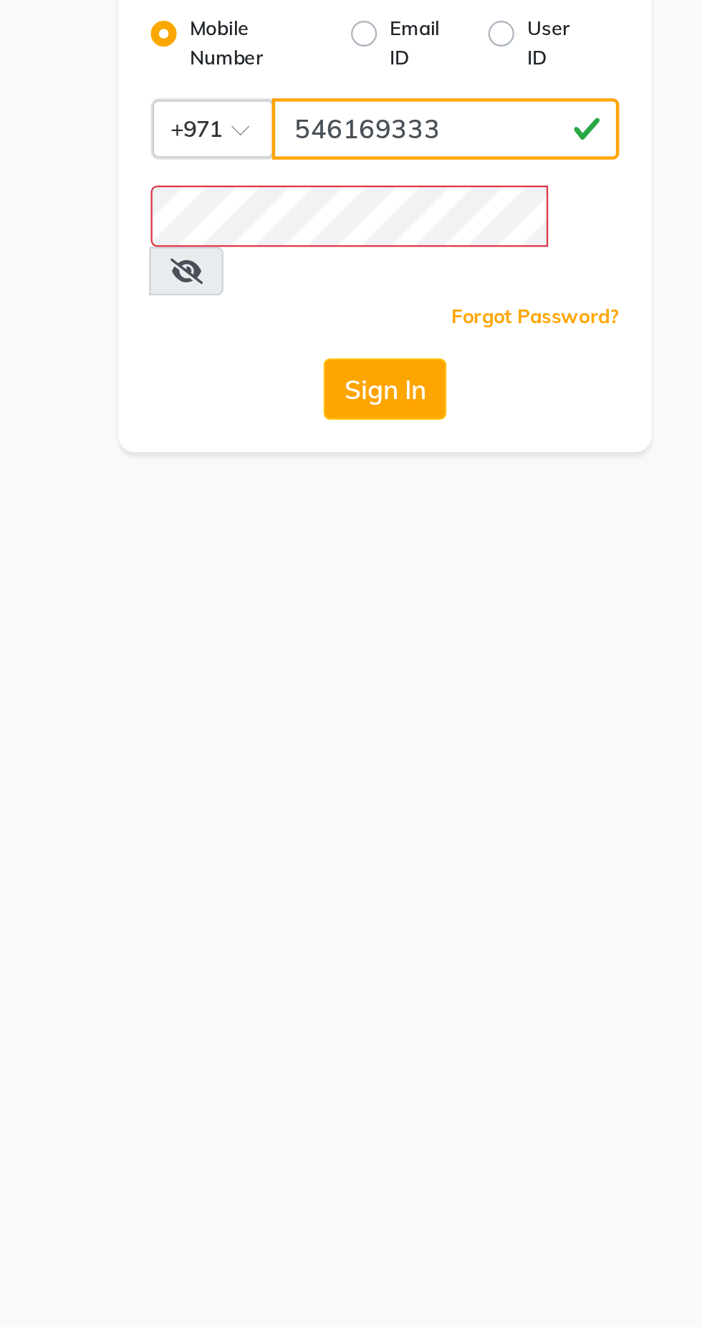
type input "546169333"
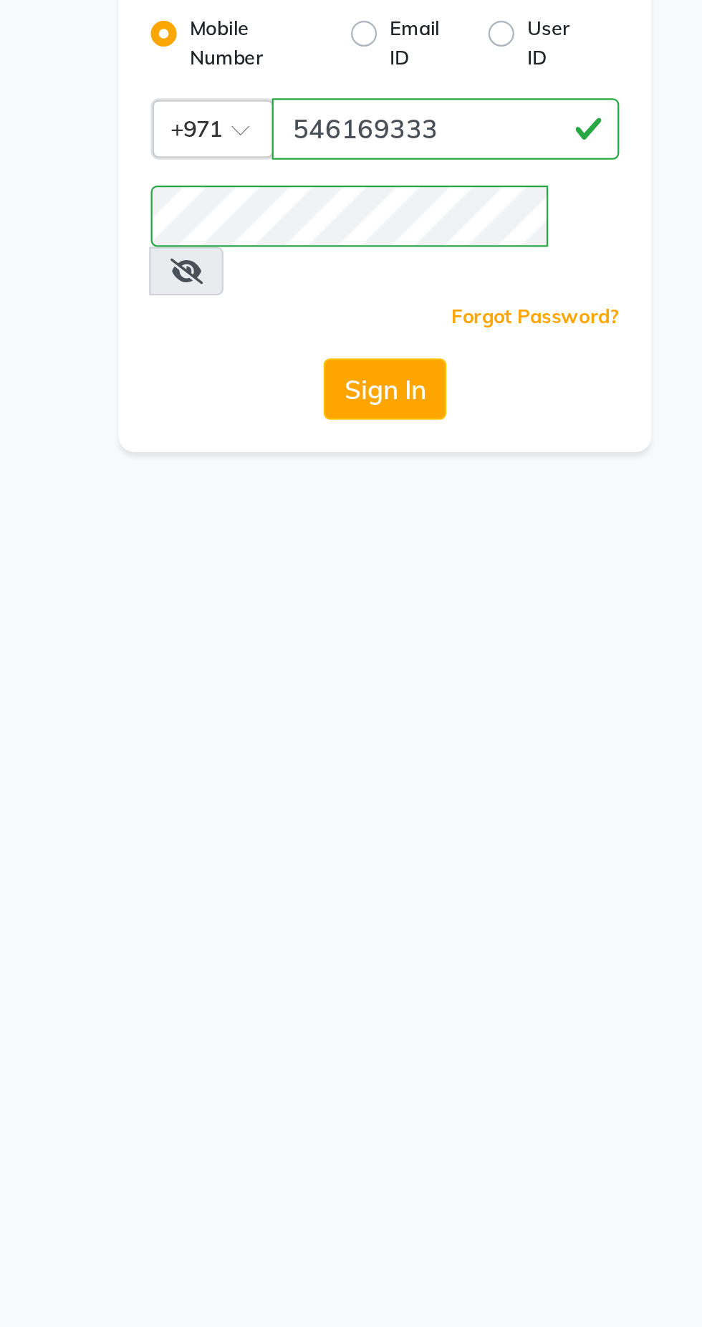
click at [270, 213] on icon at bounding box center [263, 218] width 14 height 11
click at [356, 258] on button "Sign In" at bounding box center [351, 271] width 54 height 27
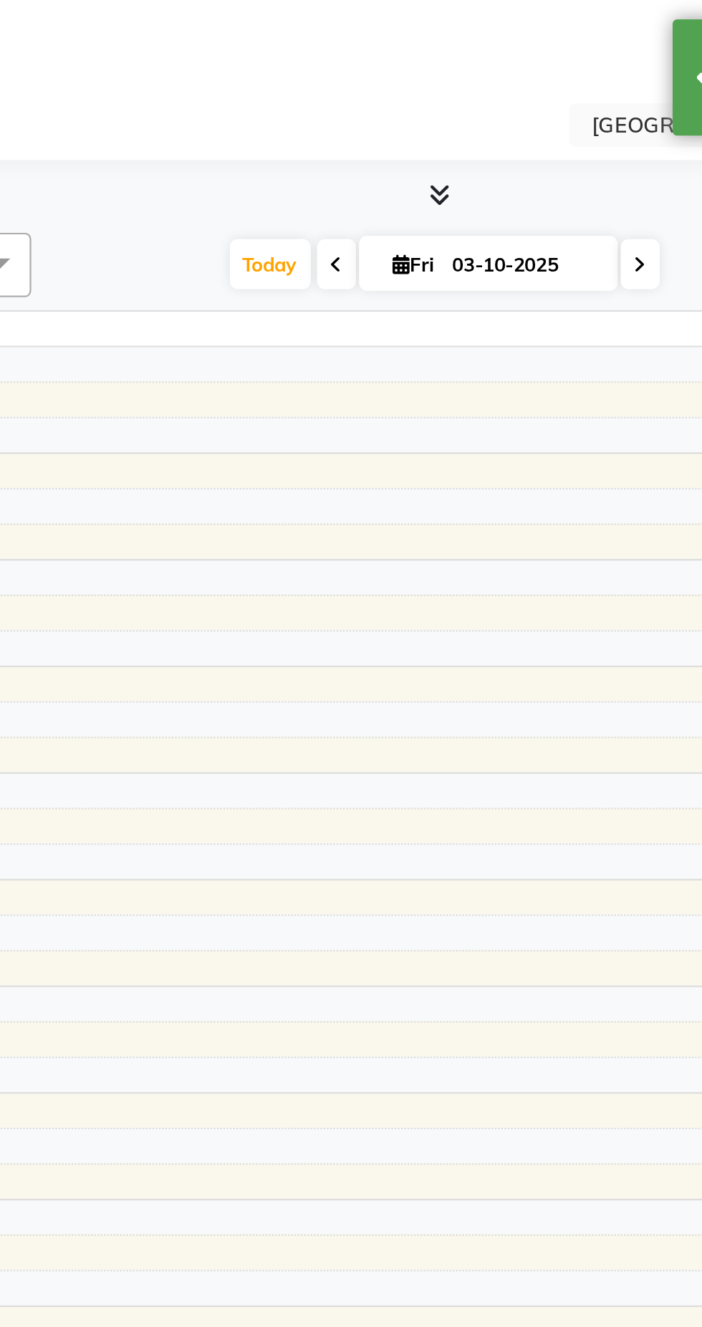
select select "en"
